Goal: Transaction & Acquisition: Purchase product/service

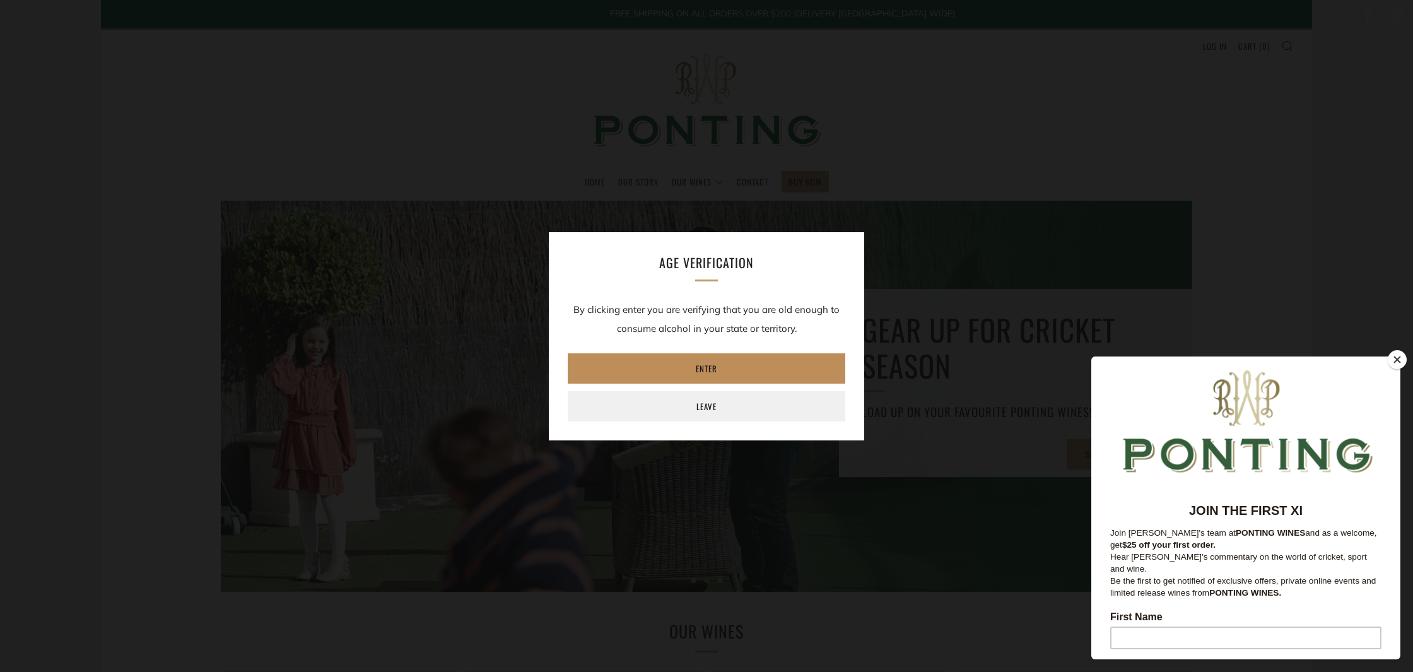
click at [722, 365] on link "Enter" at bounding box center [707, 368] width 278 height 30
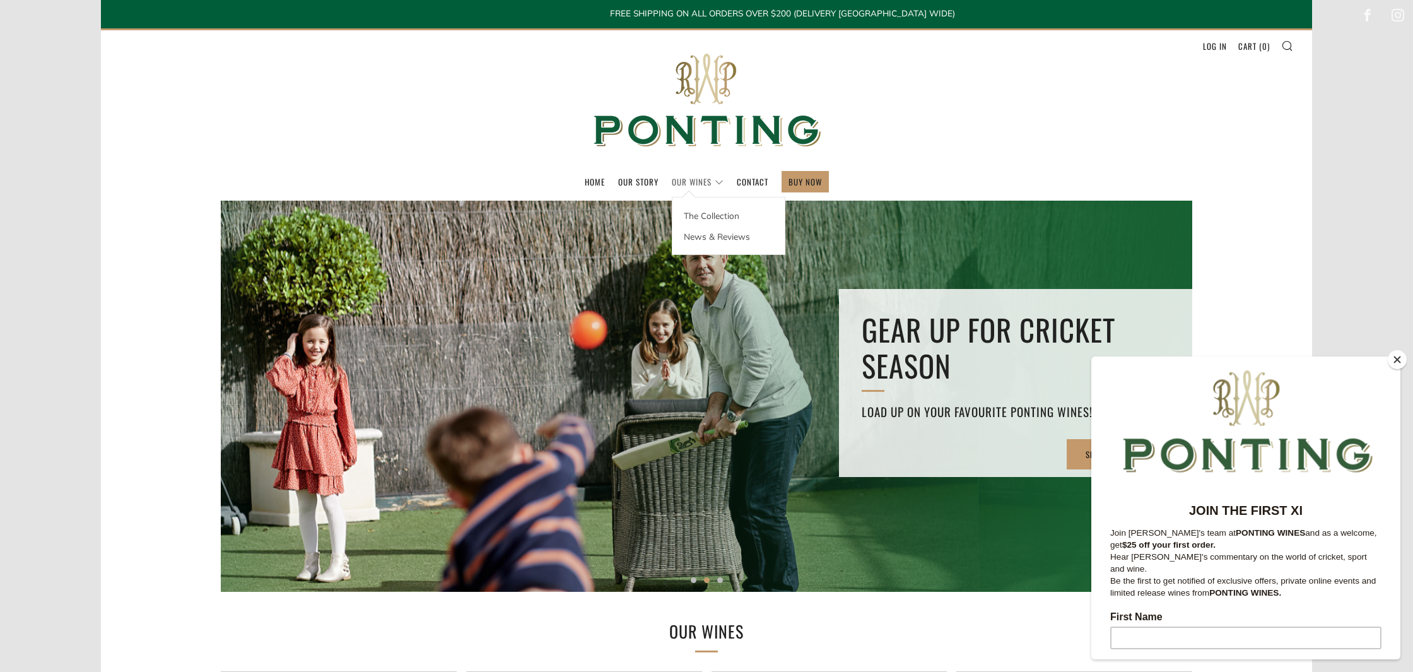
click at [681, 182] on link "Our Wines" at bounding box center [698, 182] width 52 height 20
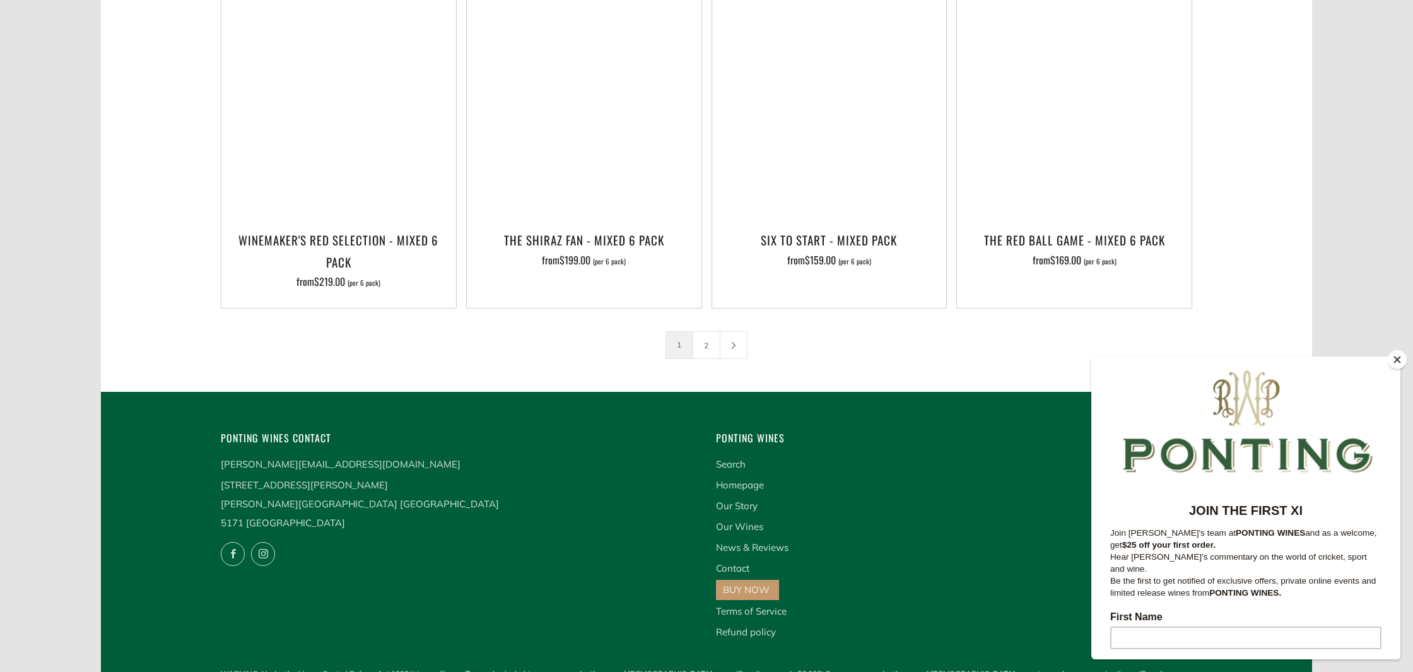
scroll to position [2098, 0]
